Goal: Information Seeking & Learning: Understand process/instructions

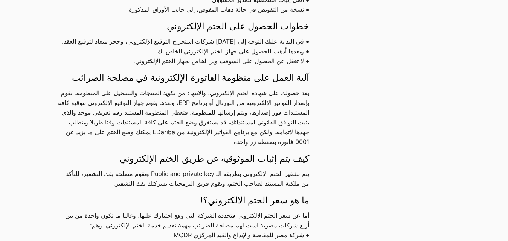
scroll to position [687, 0]
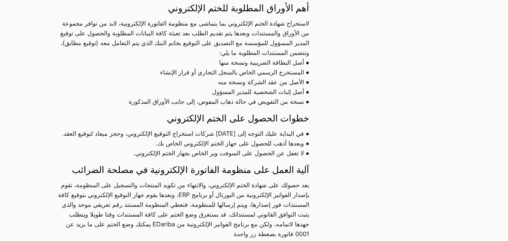
click at [264, 42] on p "لاستخراج شهادة الختم الإلكتروني بما يتماشى مع منظومة الفاتورة الإلكترونية، لابد…" at bounding box center [182, 37] width 253 height 39
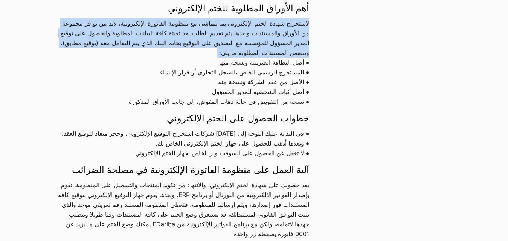
click at [264, 42] on p "لاستخراج شهادة الختم الإلكتروني بما يتماشى مع منظومة الفاتورة الإلكترونية، لابد…" at bounding box center [182, 37] width 253 height 39
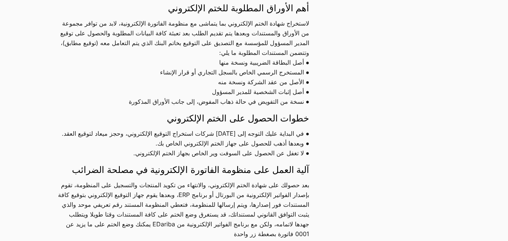
click at [289, 80] on p "● أصل البطاقة الضريبية ونسخة منها ● المستخرج الرسمي الخاص بالسجل التجاري أو قرا…" at bounding box center [182, 82] width 253 height 49
click at [298, 94] on p "● أصل البطاقة الضريبية ونسخة منها ● المستخرج الرسمي الخاص بالسجل التجاري أو قرا…" at bounding box center [182, 82] width 253 height 49
click at [298, 95] on p "● أصل البطاقة الضريبية ونسخة منها ● المستخرج الرسمي الخاص بالسجل التجاري أو قرا…" at bounding box center [182, 82] width 253 height 49
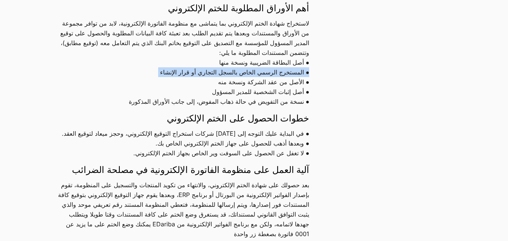
click at [298, 95] on p "● أصل البطاقة الضريبية ونسخة منها ● المستخرج الرسمي الخاص بالسجل التجاري أو قرا…" at bounding box center [182, 82] width 253 height 49
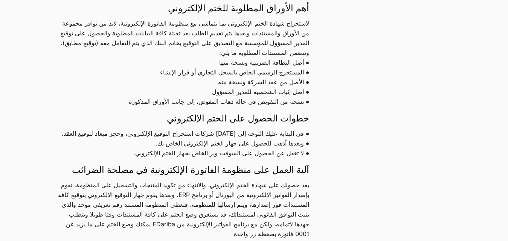
click at [300, 101] on p "● أصل البطاقة الضريبية ونسخة منها ● المستخرج الرسمي الخاص بالسجل التجاري أو قرا…" at bounding box center [182, 82] width 253 height 49
click at [300, 107] on p "● أصل البطاقة الضريبية ونسخة منها ● المستخرج الرسمي الخاص بالسجل التجاري أو قرا…" at bounding box center [182, 82] width 253 height 49
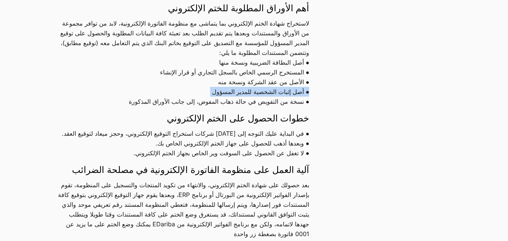
click at [300, 107] on p "● أصل البطاقة الضريبية ونسخة منها ● المستخرج الرسمي الخاص بالسجل التجاري أو قرا…" at bounding box center [182, 82] width 253 height 49
